Goal: Check status: Check status

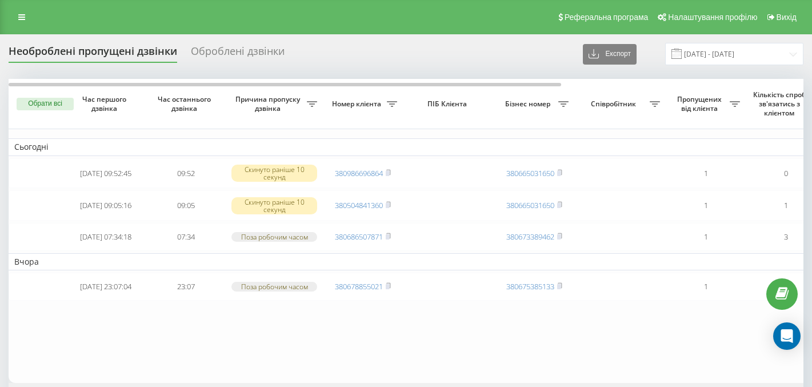
click at [258, 50] on div "Оброблені дзвінки" at bounding box center [238, 54] width 94 height 18
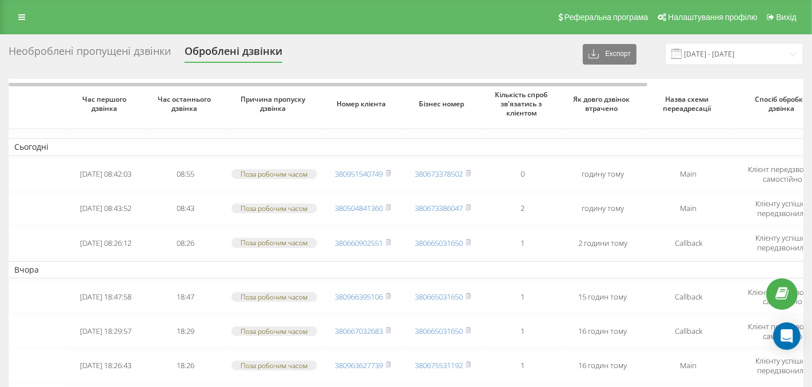
click at [115, 49] on div "Необроблені пропущені дзвінки" at bounding box center [90, 54] width 162 height 18
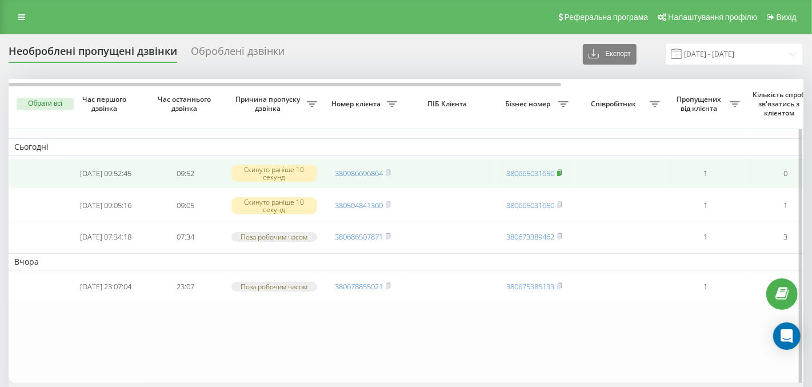
click at [562, 172] on icon at bounding box center [559, 172] width 5 height 7
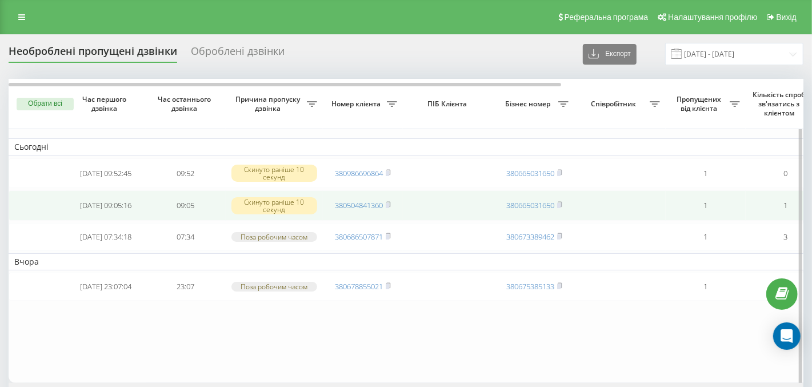
click at [428, 206] on td at bounding box center [448, 205] width 91 height 30
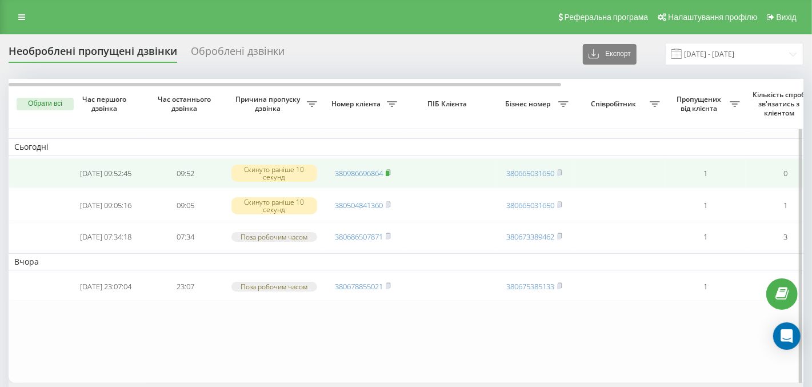
click at [389, 173] on rect at bounding box center [387, 173] width 3 height 5
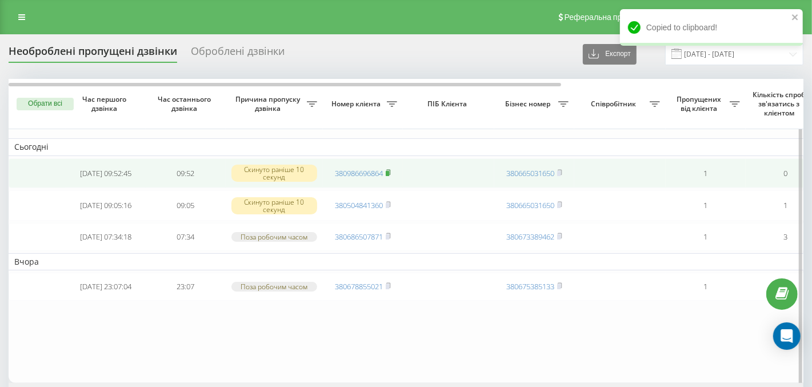
click at [389, 173] on rect at bounding box center [387, 173] width 3 height 5
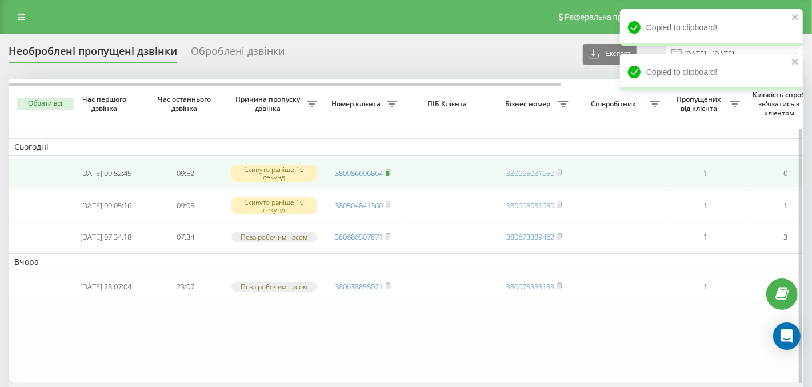
click at [389, 173] on rect at bounding box center [387, 173] width 3 height 5
click at [388, 172] on rect at bounding box center [387, 173] width 3 height 5
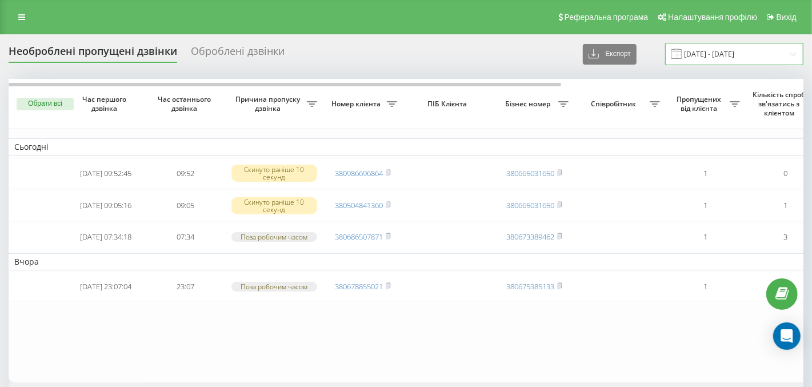
click at [764, 51] on input "[DATE] - [DATE]" at bounding box center [734, 54] width 138 height 22
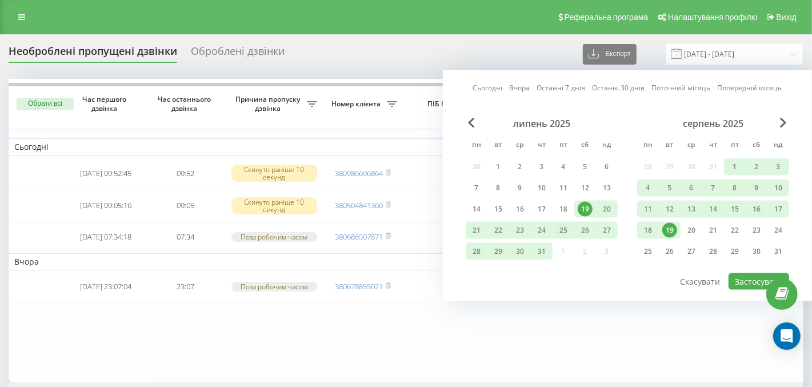
click at [669, 225] on div "19" at bounding box center [669, 230] width 15 height 15
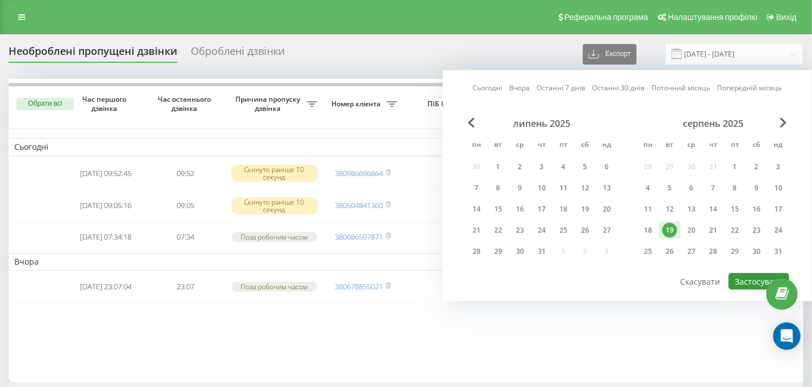
click at [751, 282] on button "Застосувати" at bounding box center [758, 281] width 61 height 17
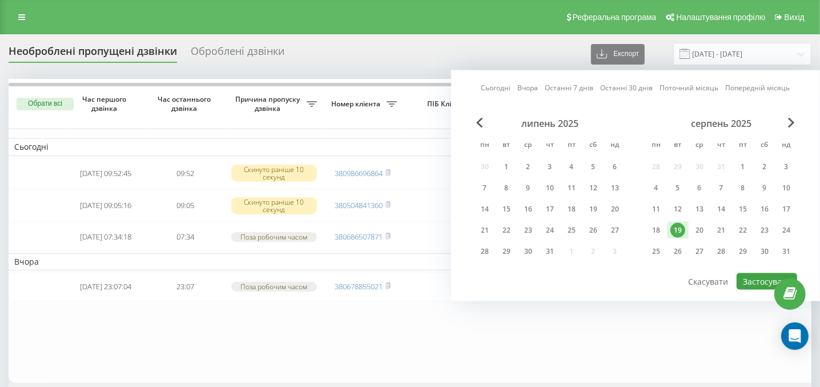
type input "19.08.2025 - 19.08.2025"
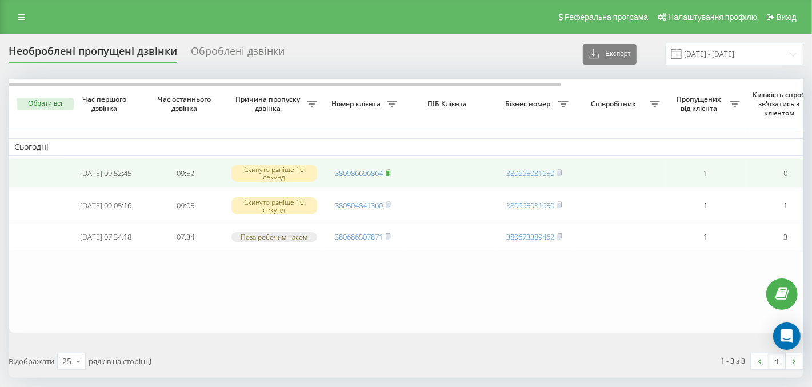
click at [387, 173] on icon at bounding box center [388, 172] width 5 height 7
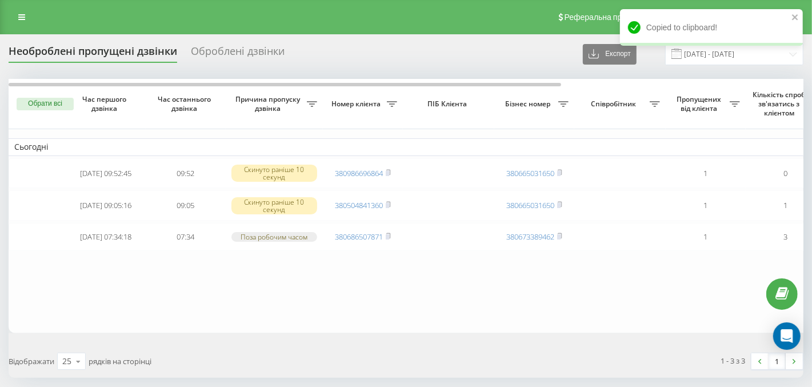
click at [247, 45] on div "Оброблені дзвінки" at bounding box center [238, 54] width 94 height 18
click at [247, 53] on div "Оброблені дзвінки" at bounding box center [238, 54] width 94 height 18
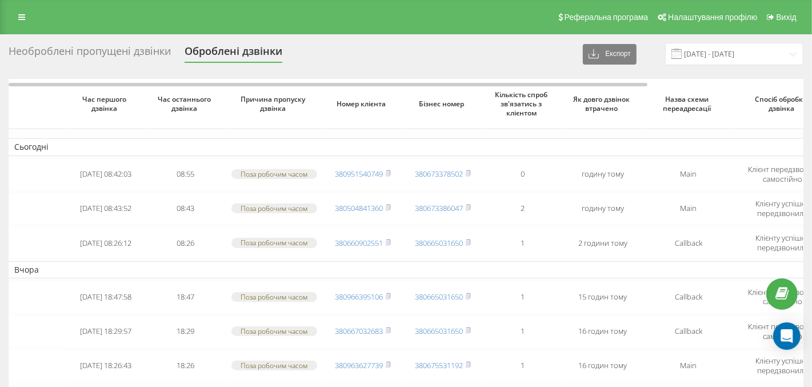
click at [73, 57] on div "Необроблені пропущені дзвінки" at bounding box center [90, 54] width 162 height 18
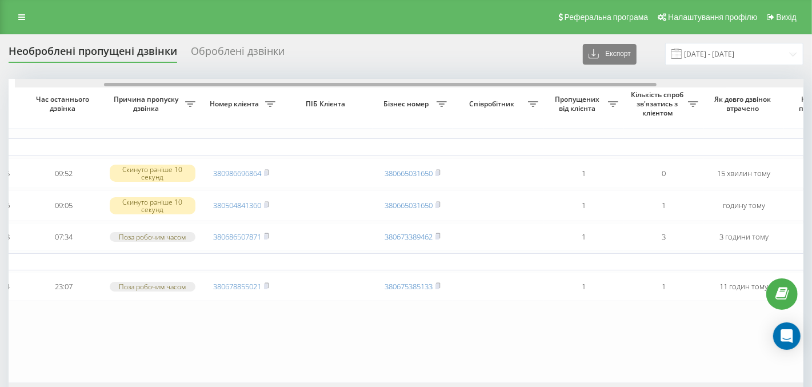
scroll to position [0, 128]
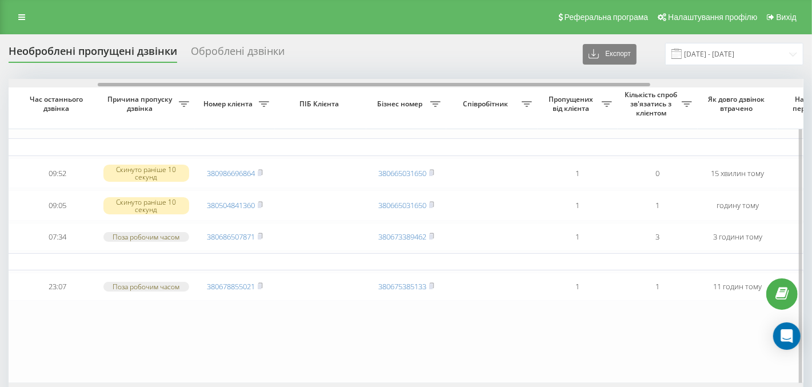
drag, startPoint x: 348, startPoint y: 84, endPoint x: 437, endPoint y: 83, distance: 89.1
click at [437, 83] on div at bounding box center [374, 84] width 552 height 3
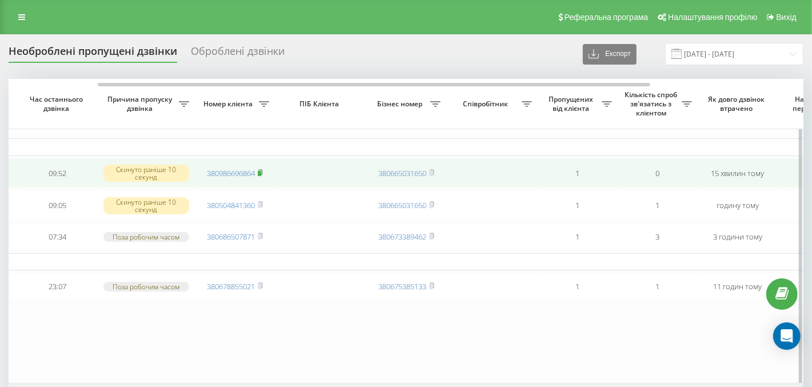
click at [259, 173] on rect at bounding box center [259, 173] width 3 height 5
click at [260, 172] on rect at bounding box center [259, 173] width 3 height 5
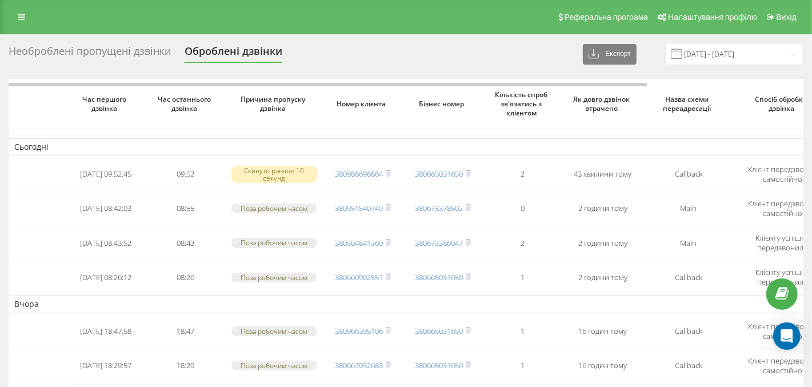
click at [106, 60] on div "Необроблені пропущені дзвінки" at bounding box center [90, 54] width 162 height 18
